Goal: Task Accomplishment & Management: Manage account settings

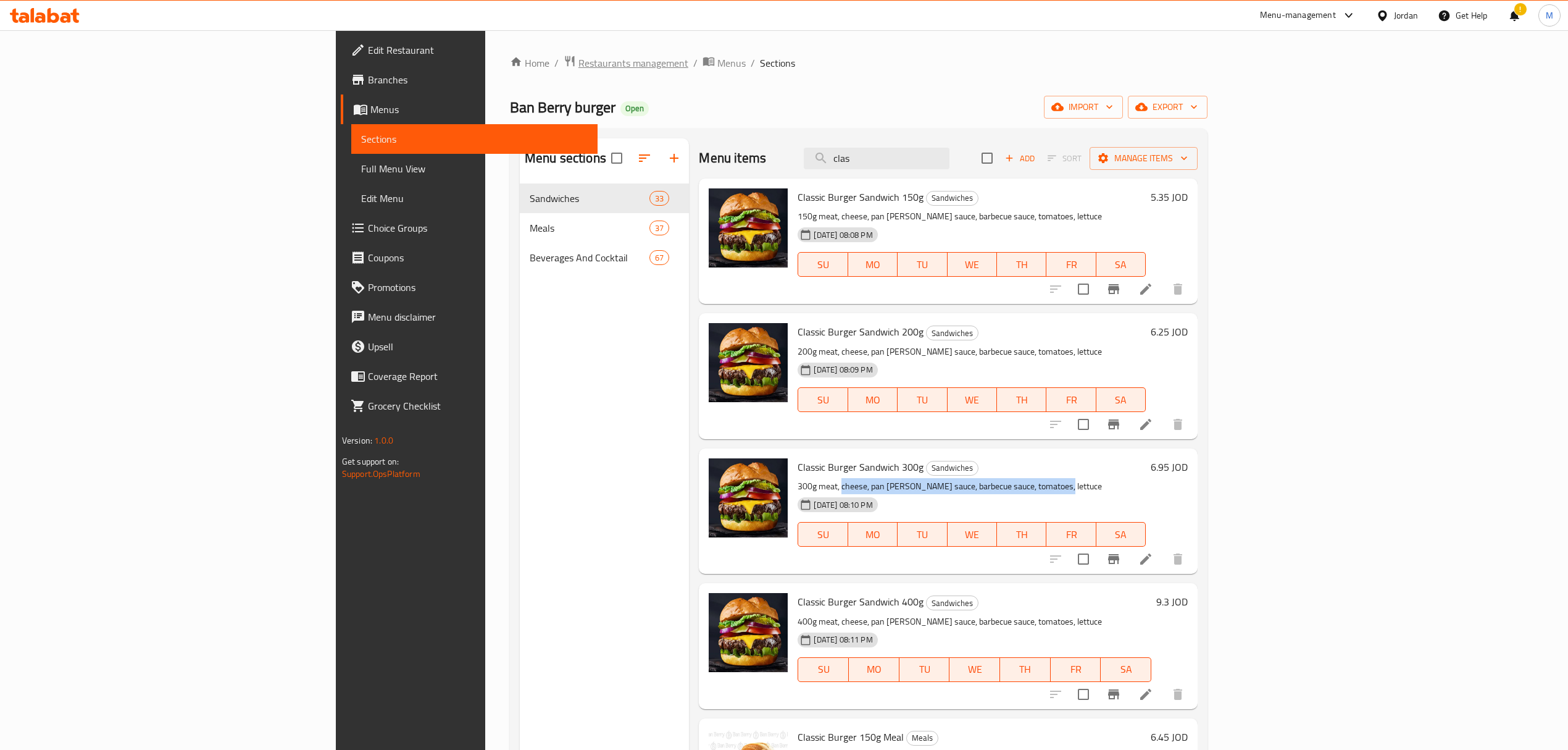
drag, startPoint x: 0, startPoint y: 0, endPoint x: 415, endPoint y: 68, distance: 420.5
click at [579, 68] on span "Restaurants management" at bounding box center [633, 62] width 110 height 15
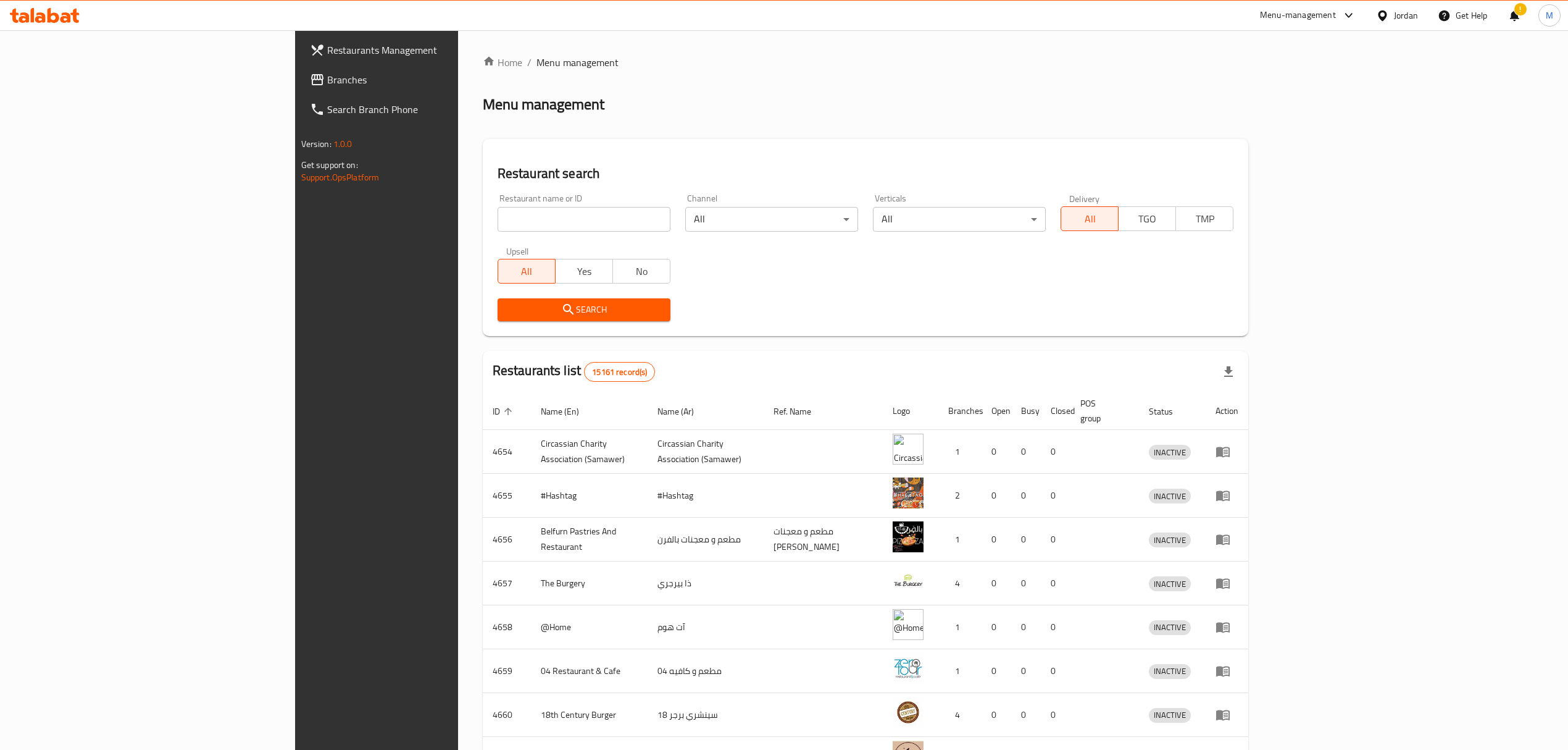
click at [497, 208] on input "search" at bounding box center [583, 219] width 173 height 25
drag, startPoint x: 442, startPoint y: 208, endPoint x: 433, endPoint y: 210, distance: 9.2
click at [497, 208] on input "search" at bounding box center [583, 219] width 173 height 25
type input "the breakfast court"
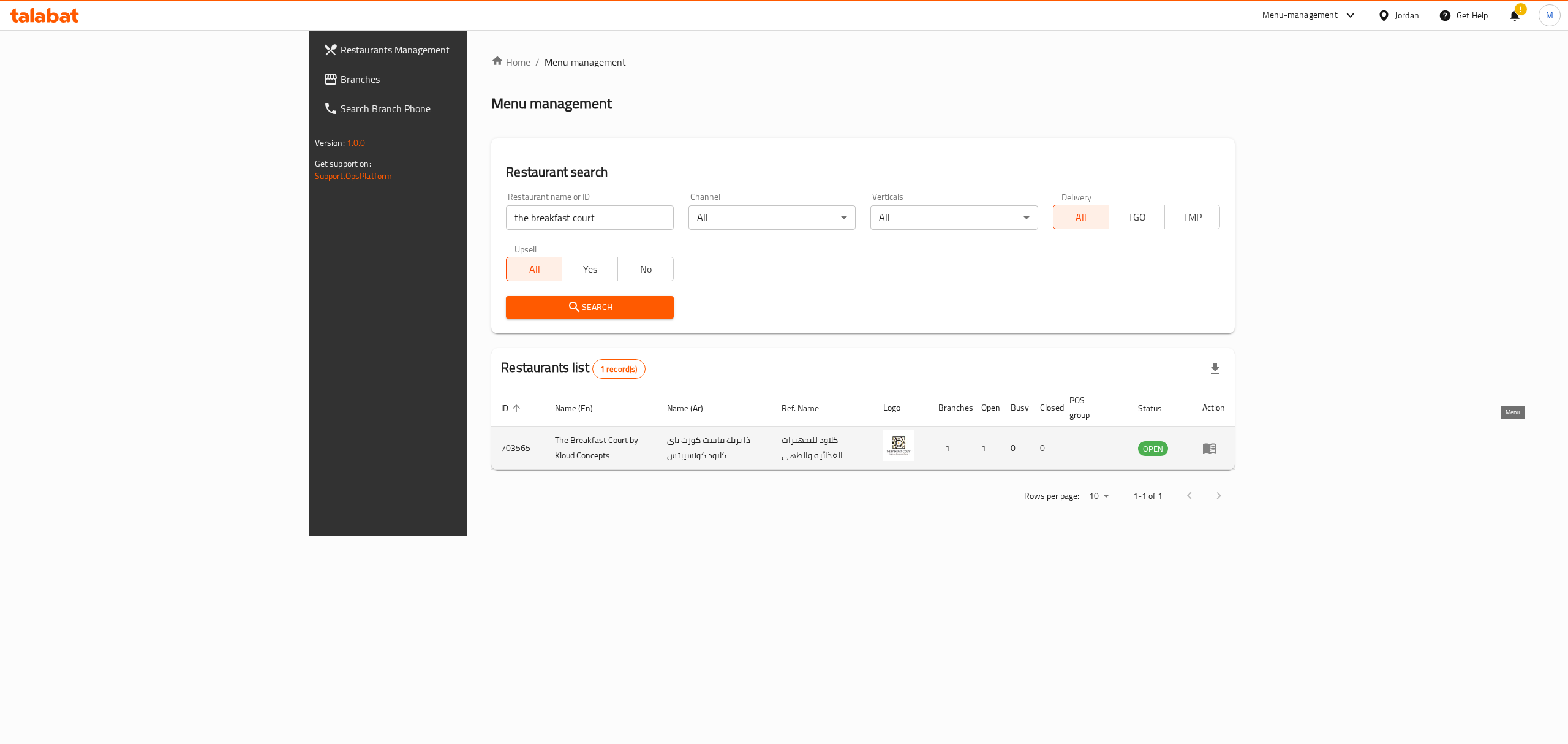
click at [1215, 446] on icon "enhanced table" at bounding box center [1212, 449] width 4 height 5
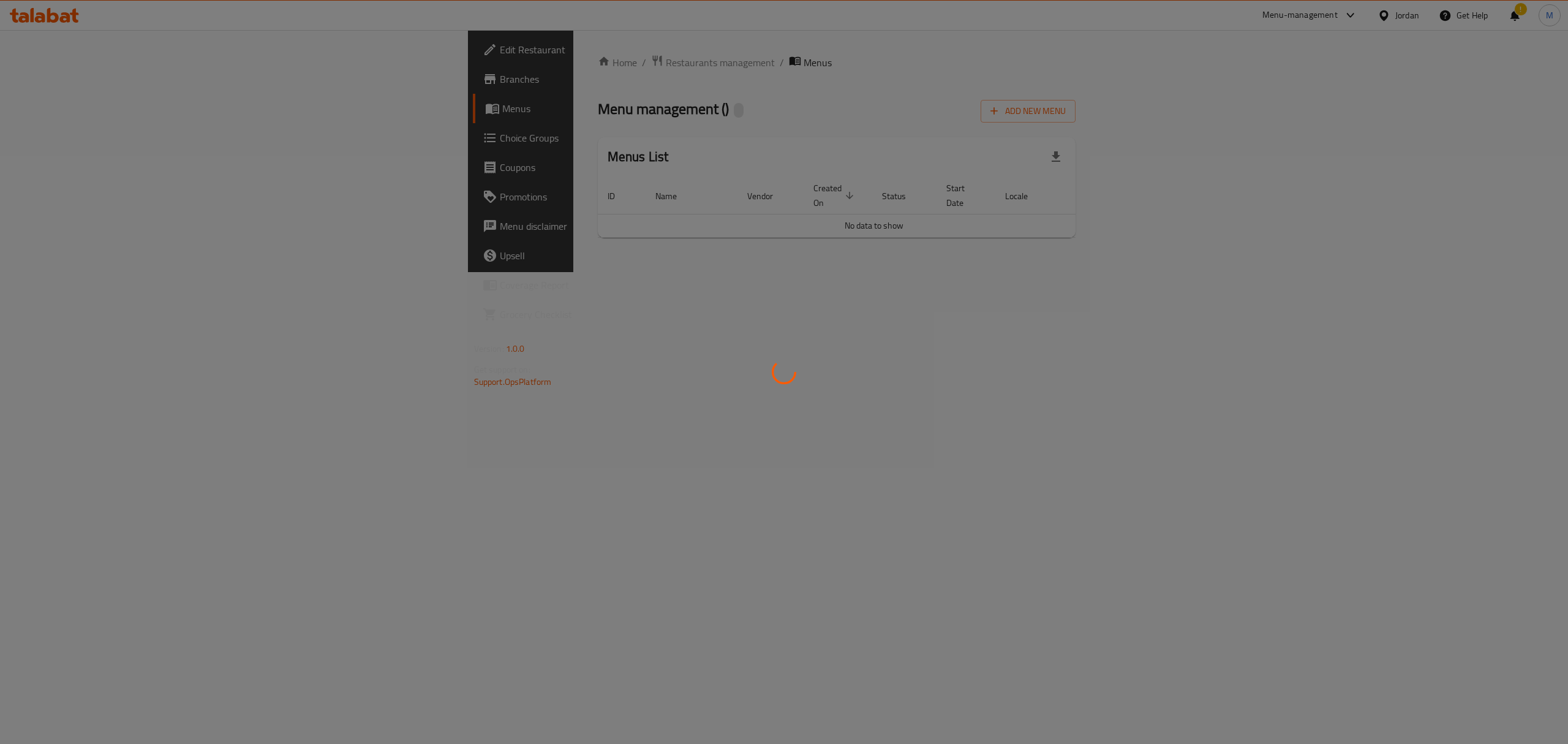
click at [67, 44] on div at bounding box center [784, 372] width 1568 height 744
click at [57, 50] on div at bounding box center [784, 372] width 1568 height 744
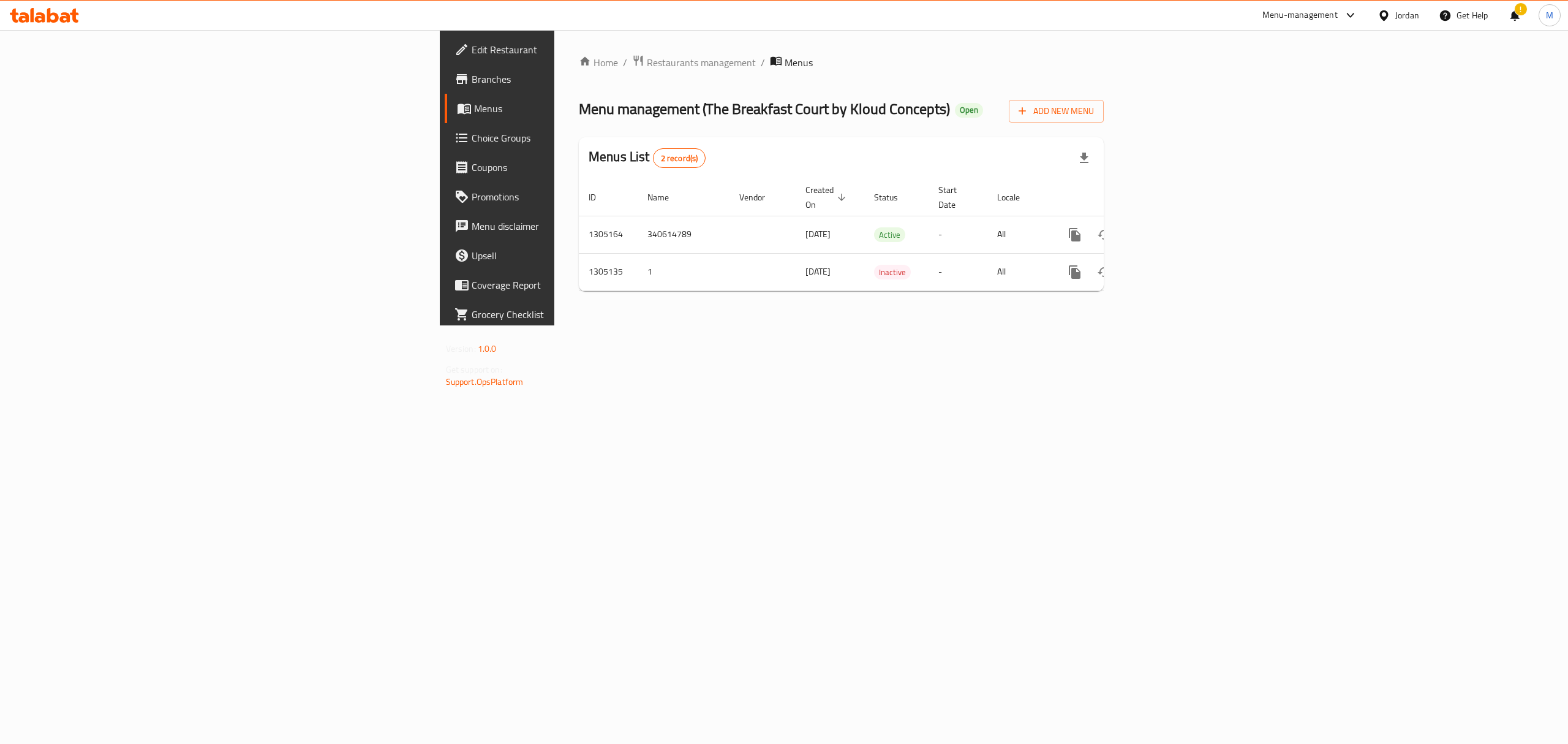
click at [445, 65] on link "Branches" at bounding box center [573, 79] width 258 height 30
click at [1170, 226] on icon "enhanced table" at bounding box center [1163, 233] width 15 height 15
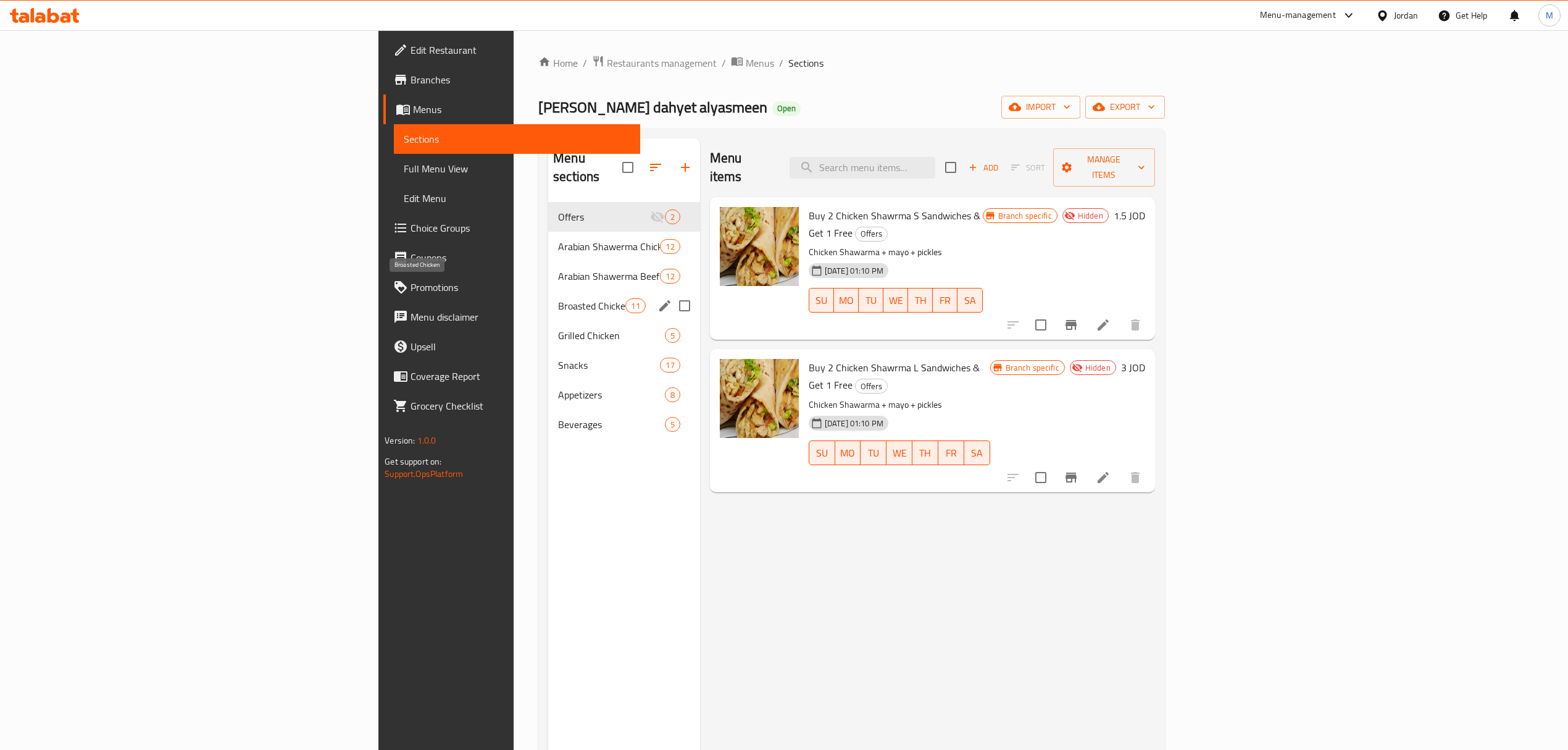
click at [558, 298] on span "Broasted Chicken" at bounding box center [591, 305] width 68 height 15
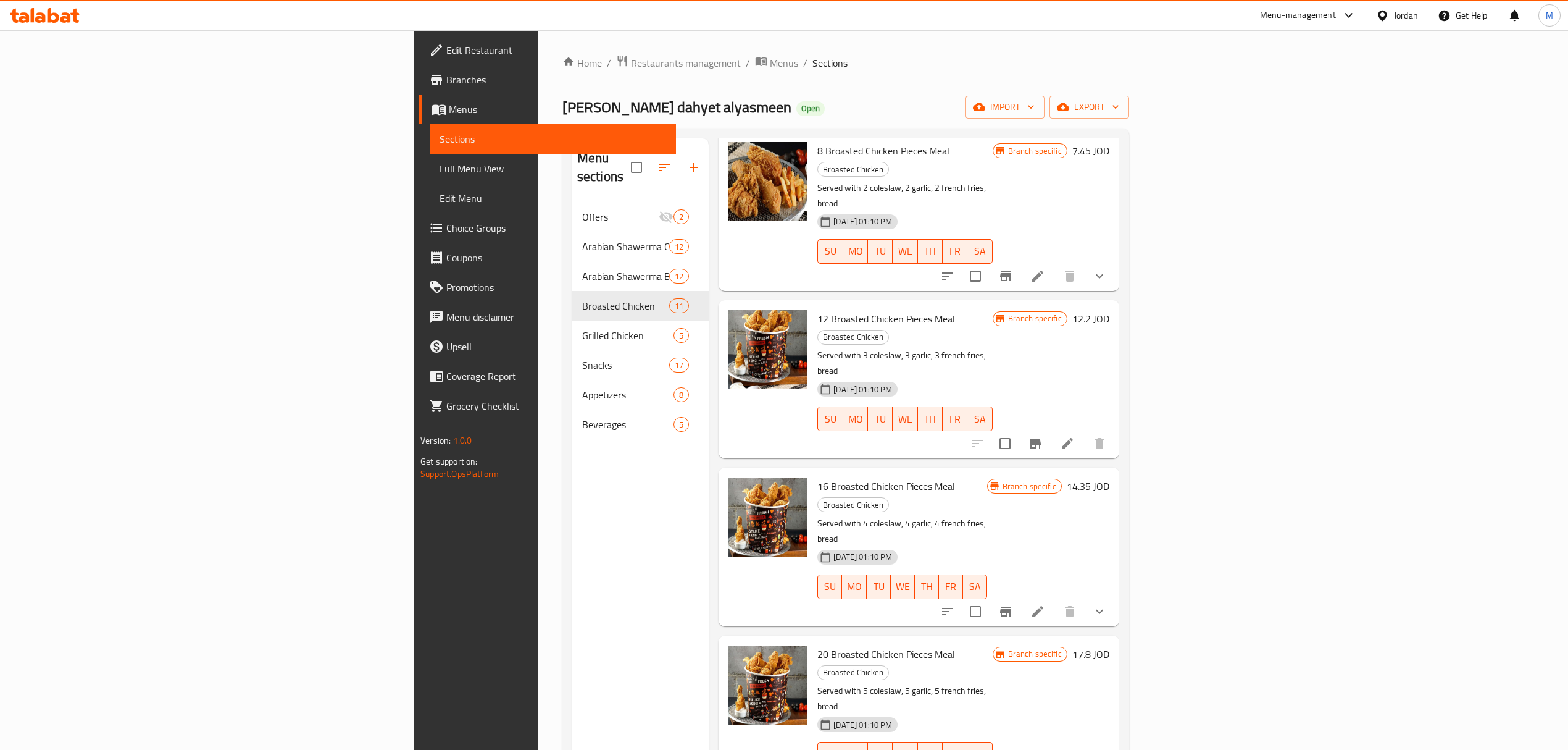
scroll to position [494, 0]
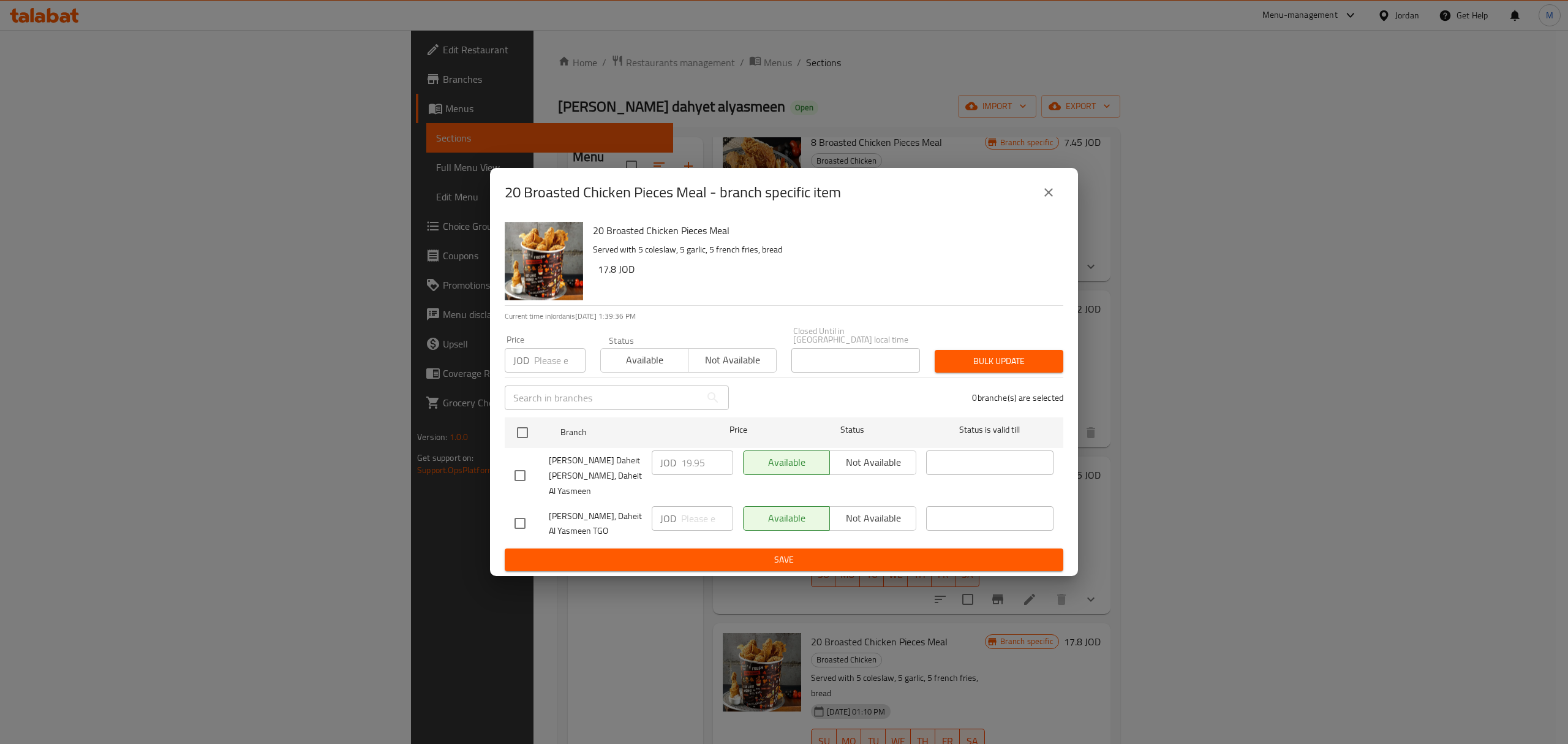
click at [1052, 204] on button "close" at bounding box center [1049, 192] width 30 height 30
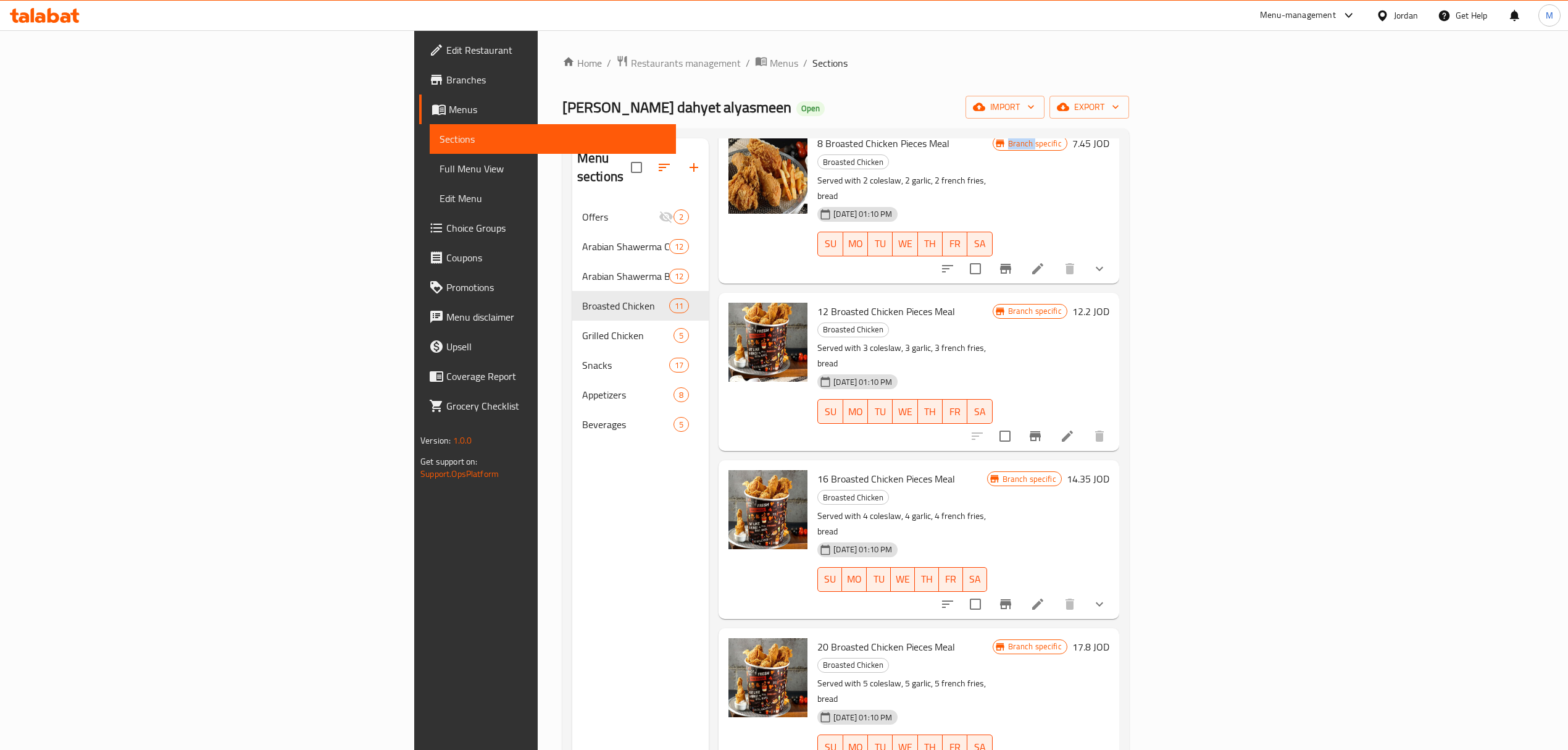
click at [997, 205] on div "8 Broasted Chicken Pieces Meal Broasted Chicken Served with 2 coleslaw, 2 garli…" at bounding box center [904, 204] width 185 height 148
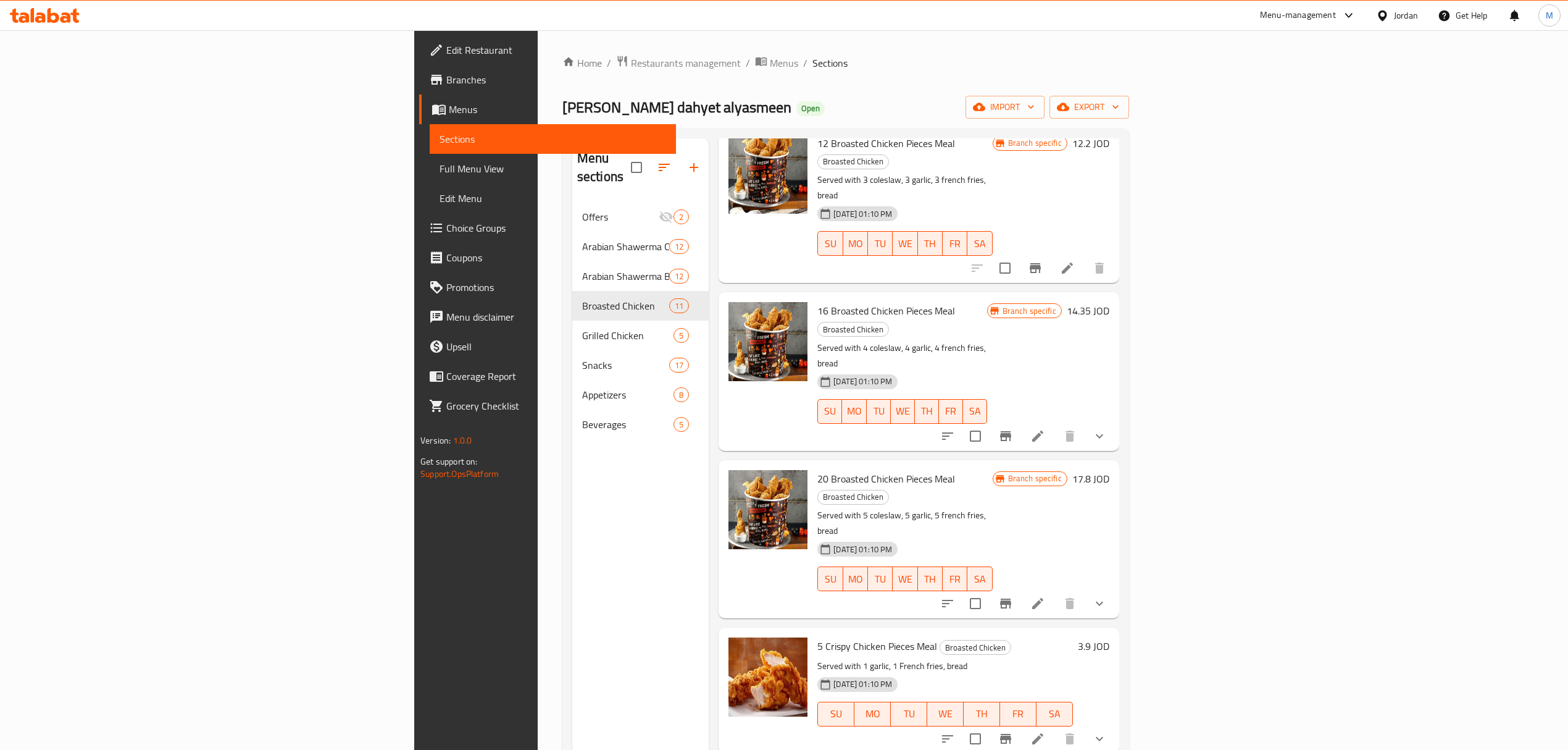
scroll to position [518, 0]
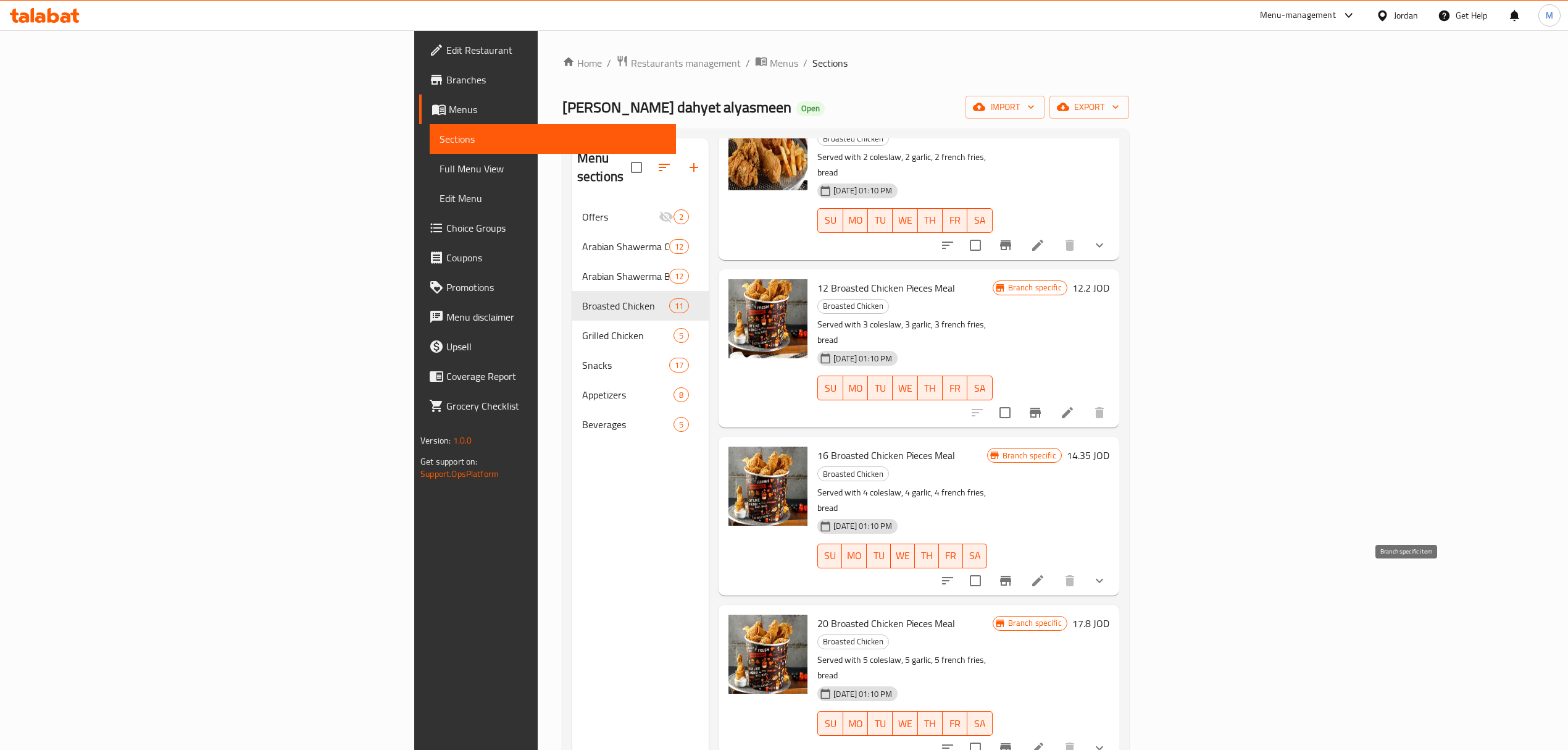
click at [1013, 740] on icon "Branch-specific-item" at bounding box center [1005, 747] width 15 height 15
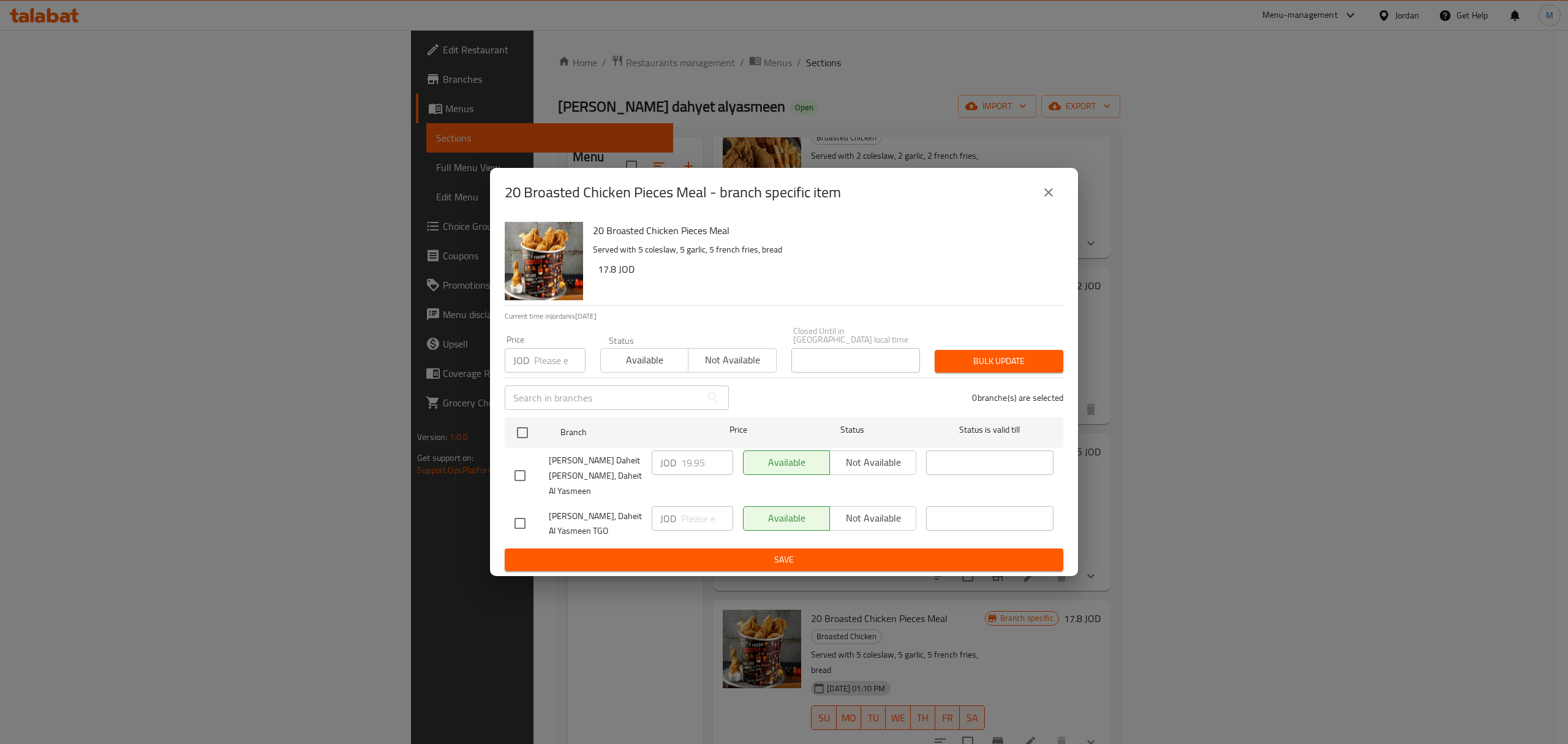
click at [1393, 556] on div "20 Broasted Chicken Pieces Meal - branch specific item 20 Broasted Chicken Piec…" at bounding box center [784, 372] width 1568 height 744
click at [1489, 569] on div "20 Broasted Chicken Pieces Meal - branch specific item 20 Broasted Chicken Piec…" at bounding box center [784, 372] width 1568 height 744
click at [1063, 206] on div "20 Broasted Chicken Pieces Meal - branch specific item" at bounding box center [784, 192] width 588 height 49
click at [1053, 198] on icon "close" at bounding box center [1049, 192] width 15 height 15
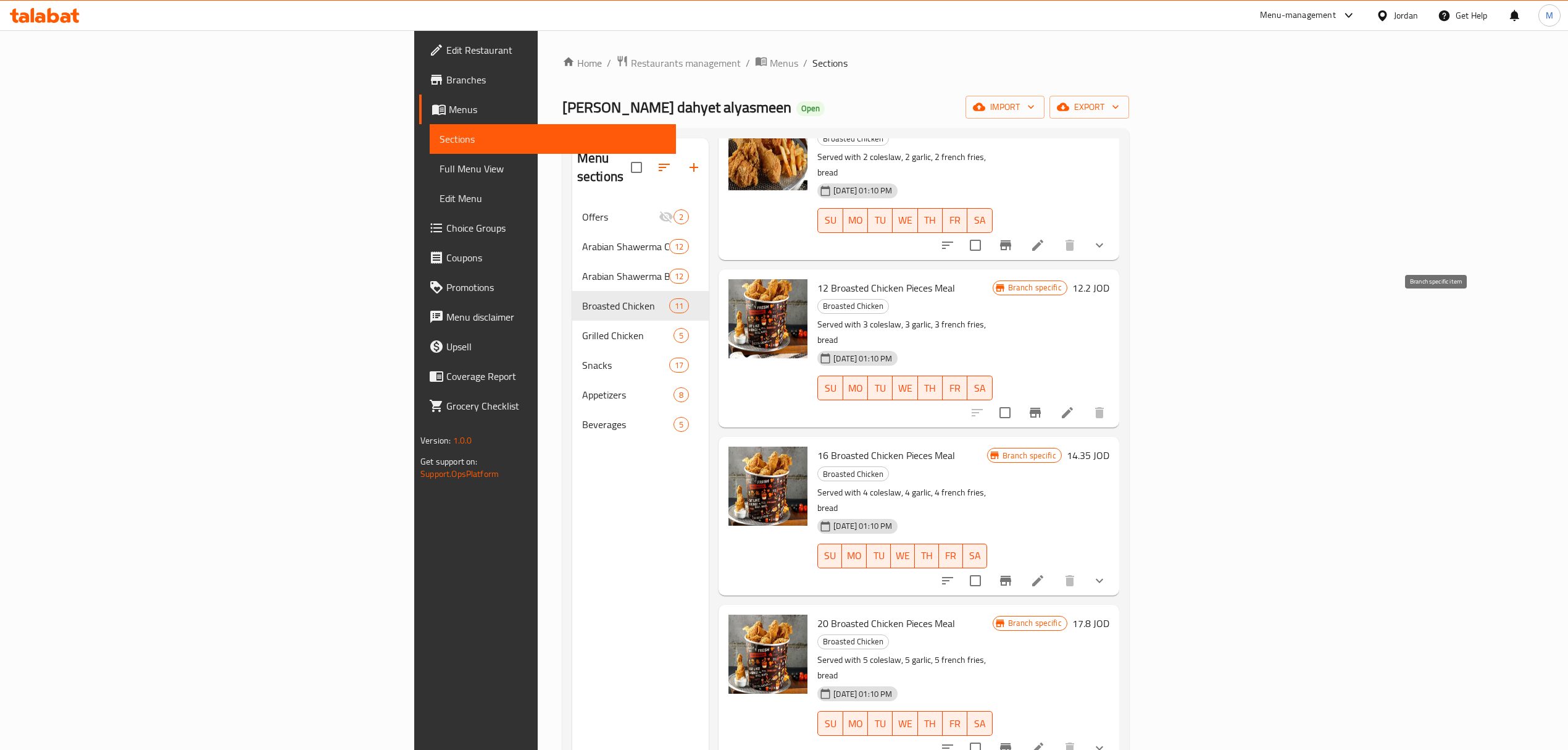
click at [1043, 405] on icon "Branch-specific-item" at bounding box center [1035, 412] width 15 height 15
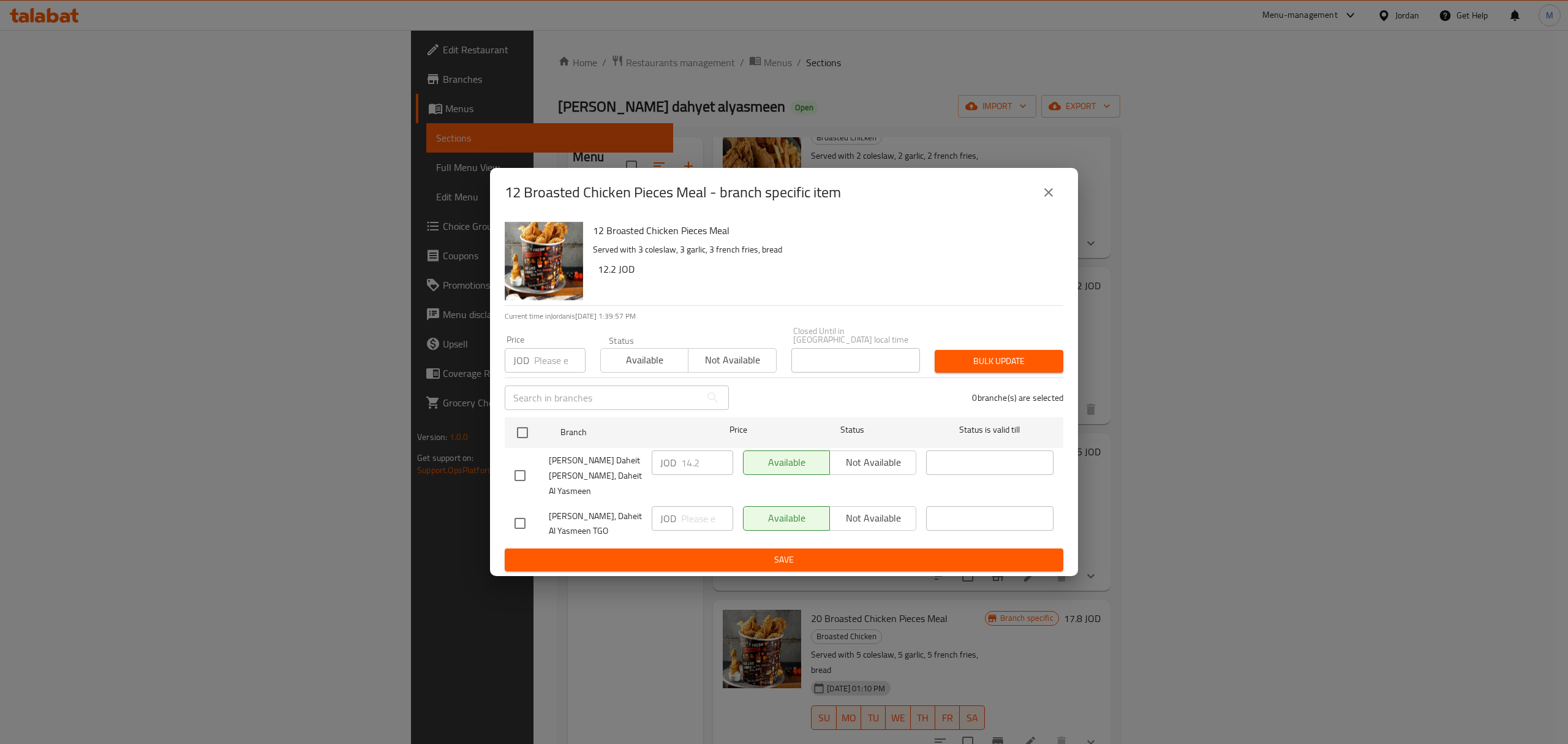
click at [520, 477] on input "checkbox" at bounding box center [520, 476] width 26 height 26
checkbox input "true"
drag, startPoint x: 688, startPoint y: 454, endPoint x: 661, endPoint y: 456, distance: 27.1
click at [661, 456] on div "JOD 14.2 ​" at bounding box center [693, 462] width 82 height 24
click at [681, 456] on input "14.2" at bounding box center [707, 462] width 52 height 24
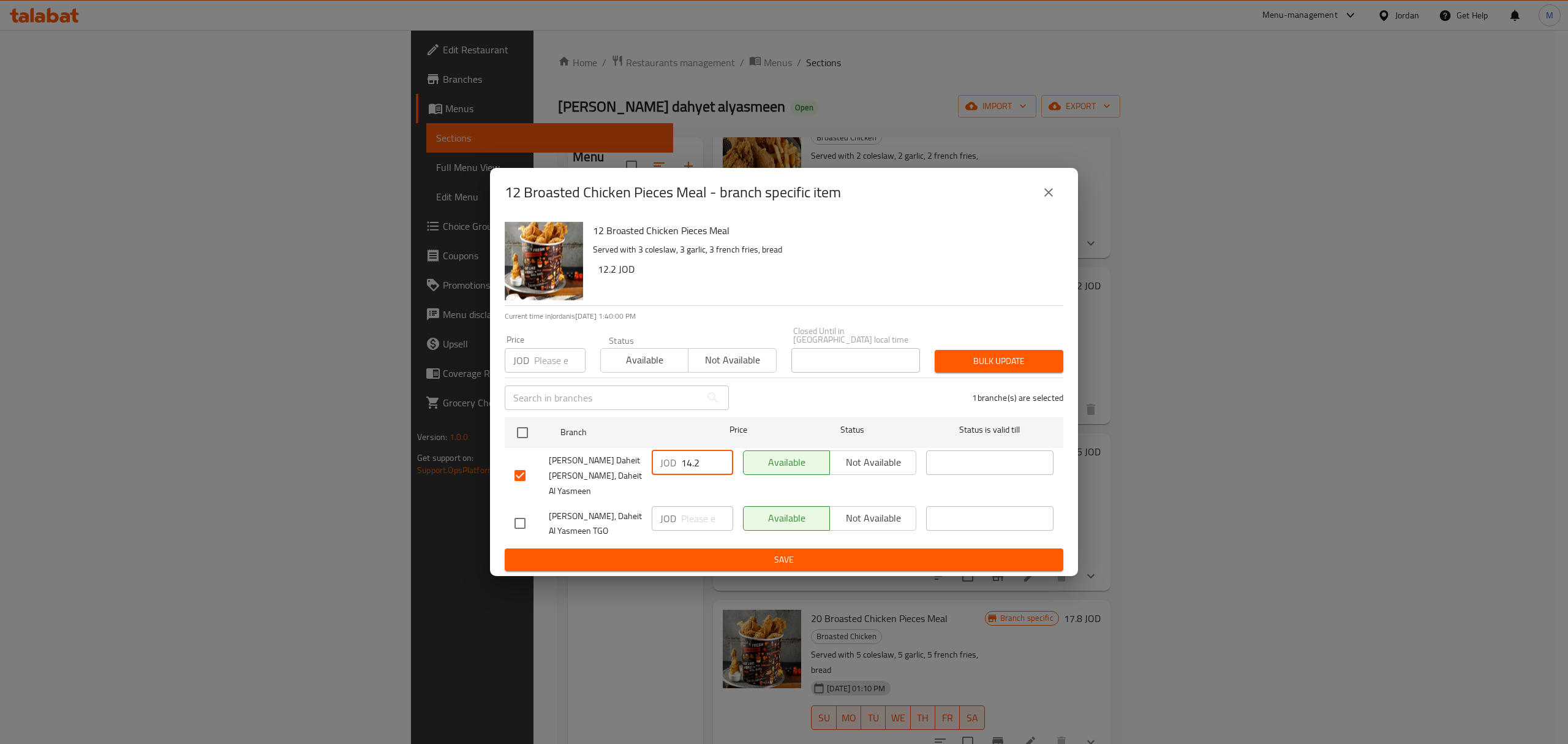
click at [687, 457] on input "14.2" at bounding box center [707, 462] width 52 height 24
drag, startPoint x: 687, startPoint y: 457, endPoint x: 669, endPoint y: 457, distance: 18.0
click at [669, 457] on div "JOD 14.2 ​" at bounding box center [693, 462] width 82 height 24
click at [684, 457] on input "14.2" at bounding box center [707, 462] width 52 height 24
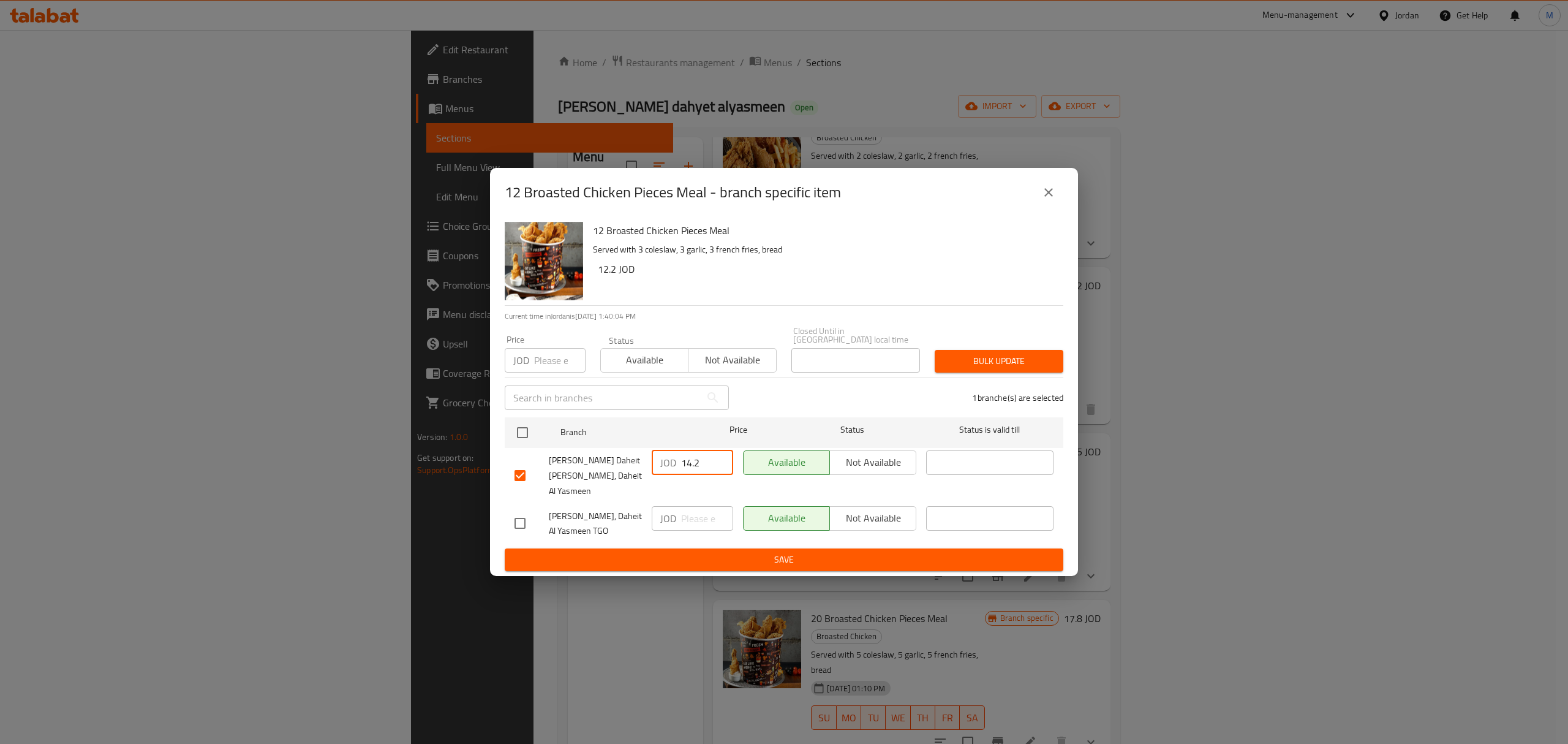
drag, startPoint x: 690, startPoint y: 457, endPoint x: 670, endPoint y: 459, distance: 20.1
click at [670, 459] on div "JOD 14.2 ​" at bounding box center [693, 462] width 82 height 24
type input "12.2"
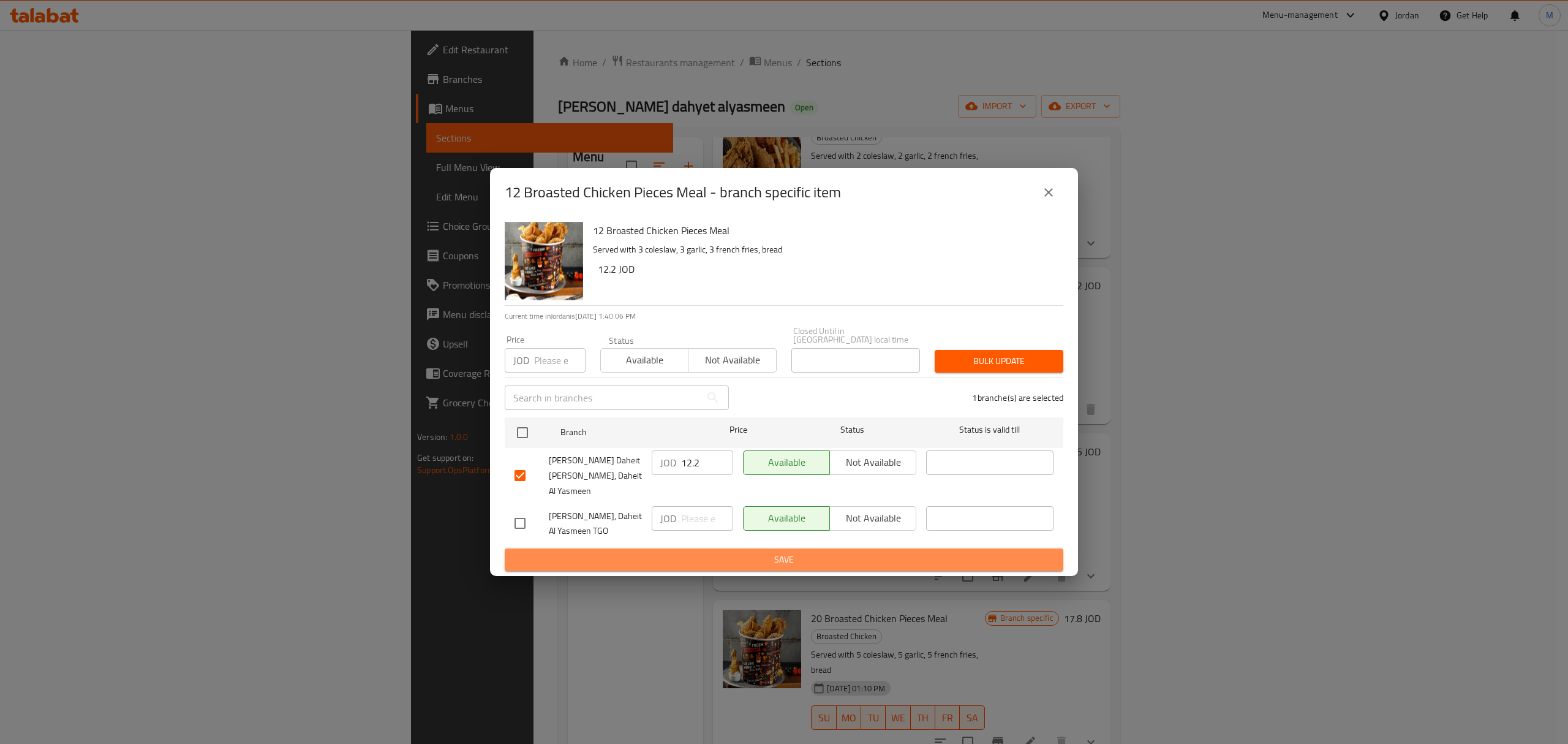
click at [902, 552] on span "Save" at bounding box center [784, 560] width 539 height 16
